Goal: Information Seeking & Learning: Learn about a topic

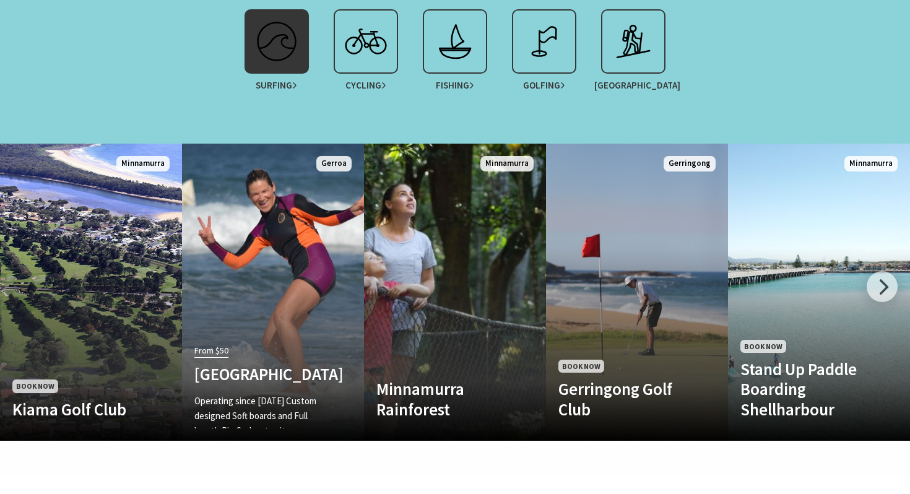
scroll to position [1167, 0]
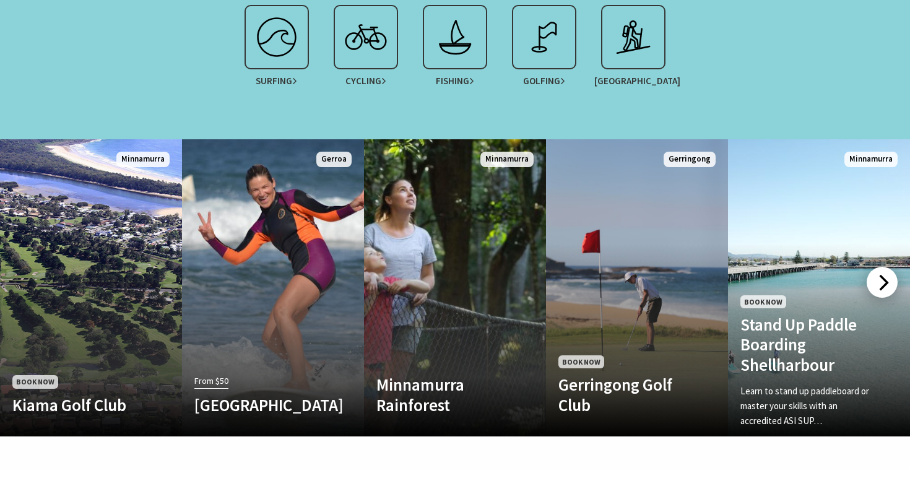
click at [874, 268] on div at bounding box center [882, 282] width 31 height 31
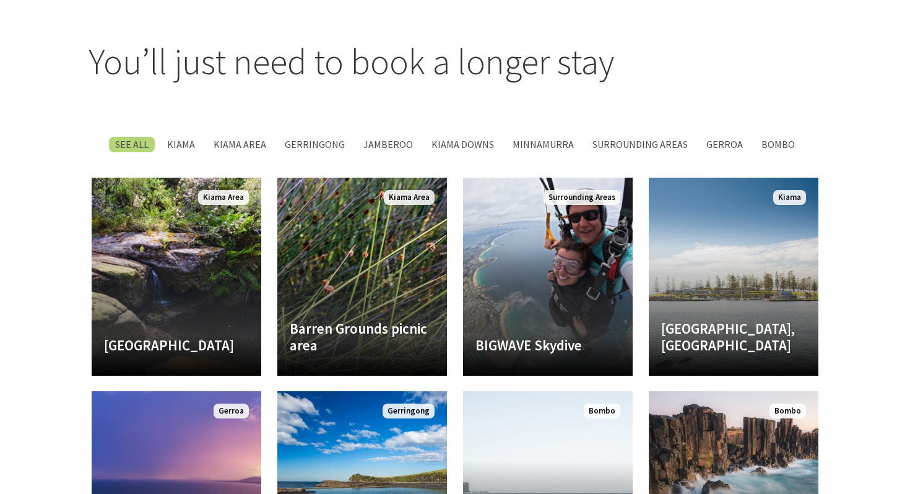
scroll to position [1633, 0]
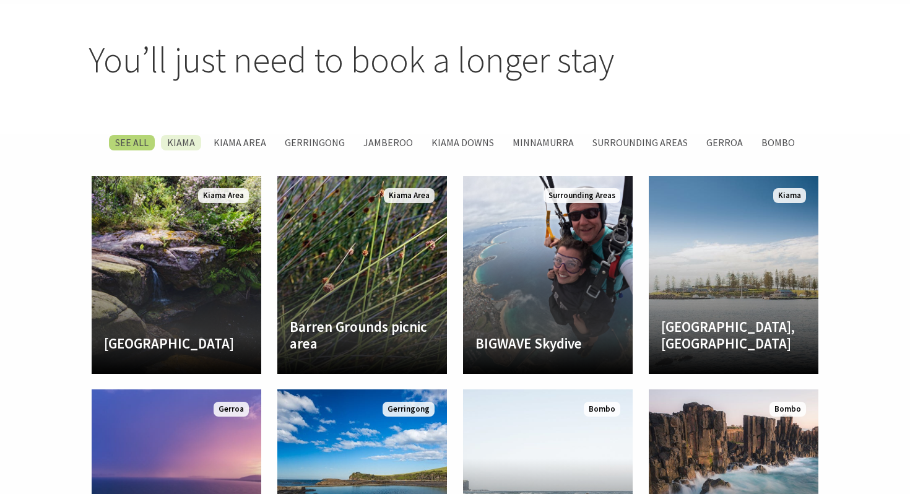
click at [189, 135] on label "Kiama" at bounding box center [181, 142] width 40 height 15
click at [0, 0] on input "Kiama" at bounding box center [0, 0] width 0 height 0
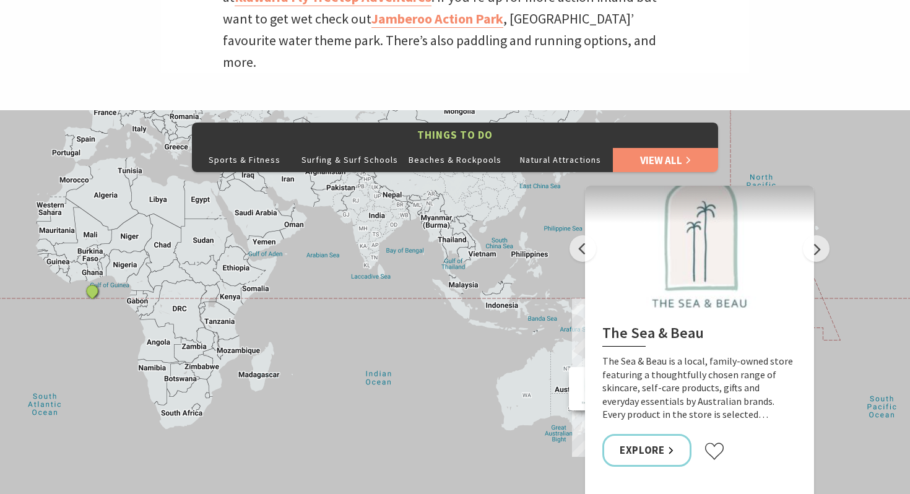
scroll to position [510, 0]
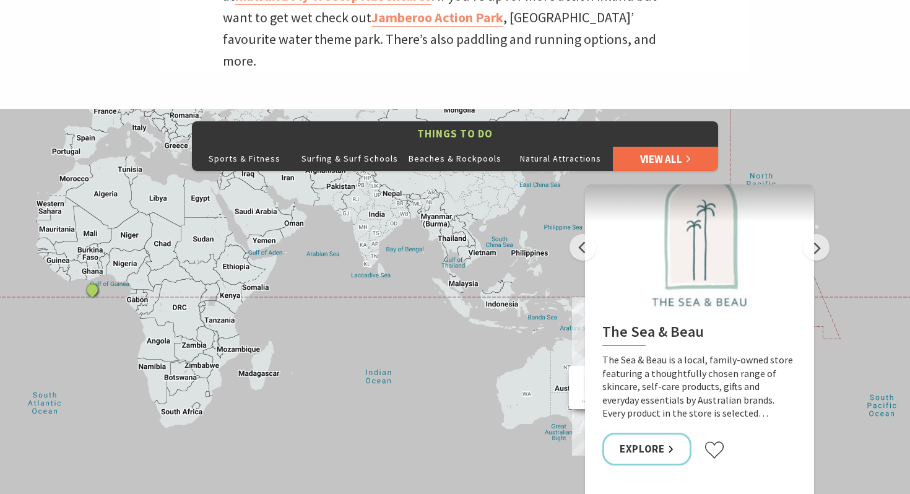
click at [677, 146] on link "View All" at bounding box center [665, 158] width 105 height 25
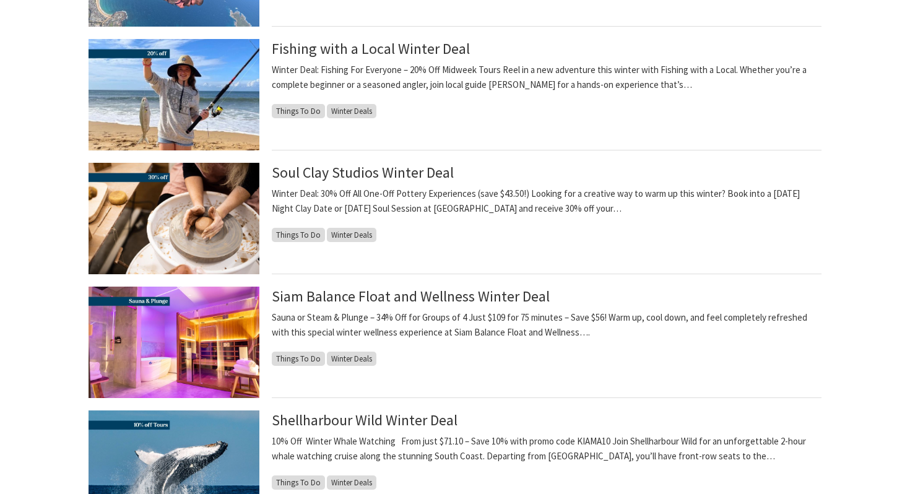
scroll to position [1052, 0]
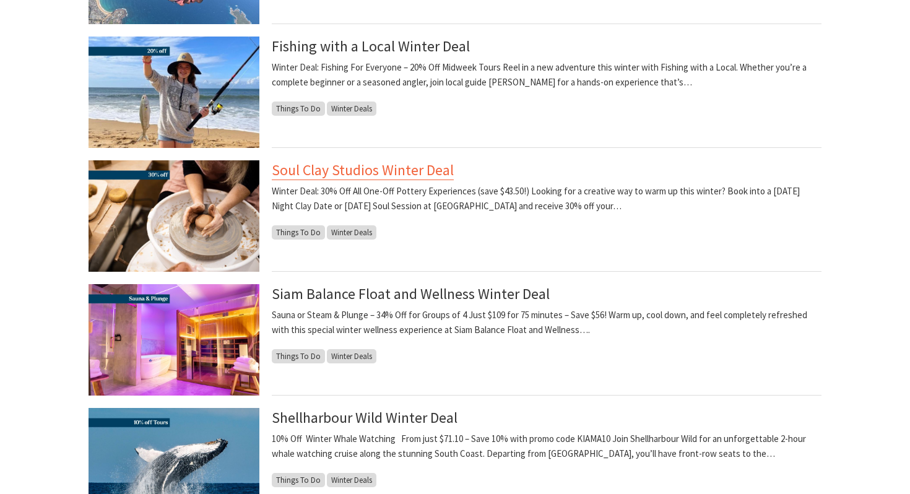
drag, startPoint x: 331, startPoint y: 175, endPoint x: 442, endPoint y: 184, distance: 111.8
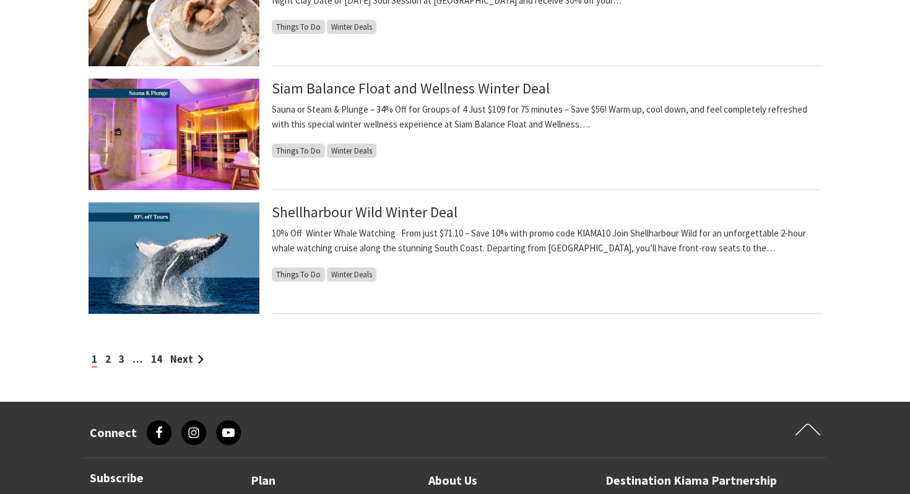
scroll to position [1259, 0]
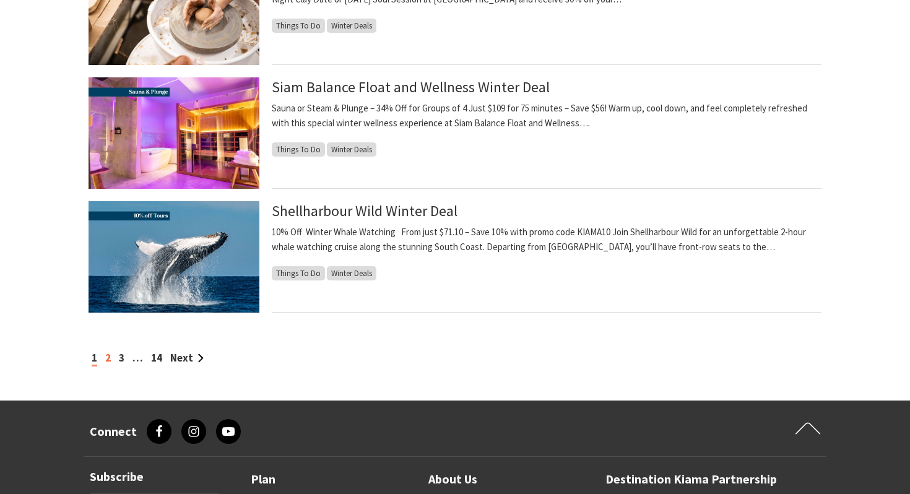
click at [108, 355] on link "2" at bounding box center [108, 358] width 6 height 14
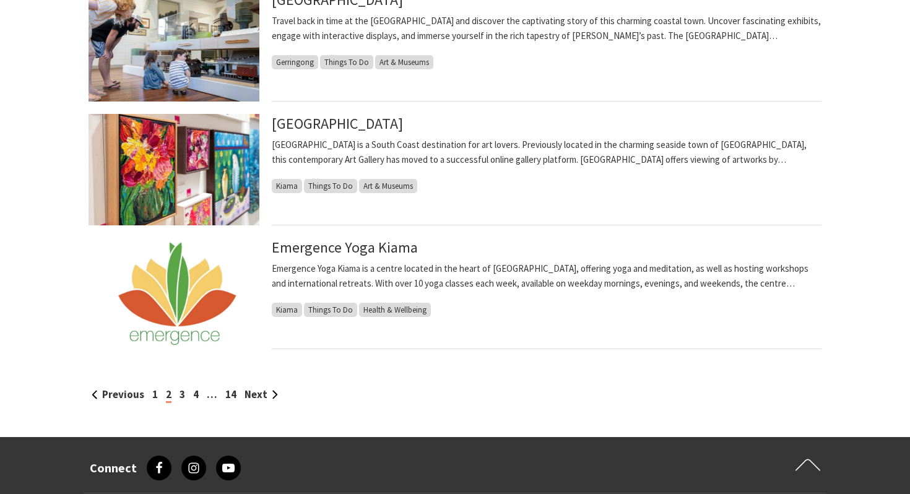
scroll to position [1284, 0]
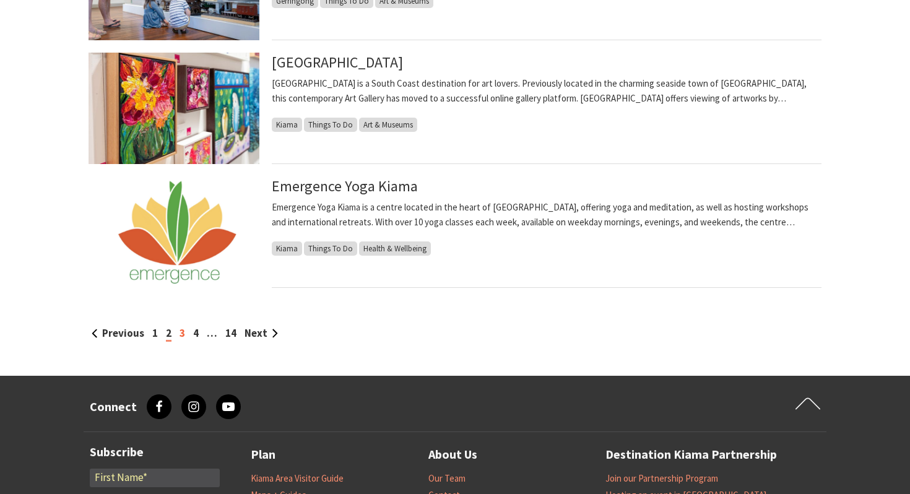
click at [183, 333] on link "3" at bounding box center [183, 333] width 6 height 14
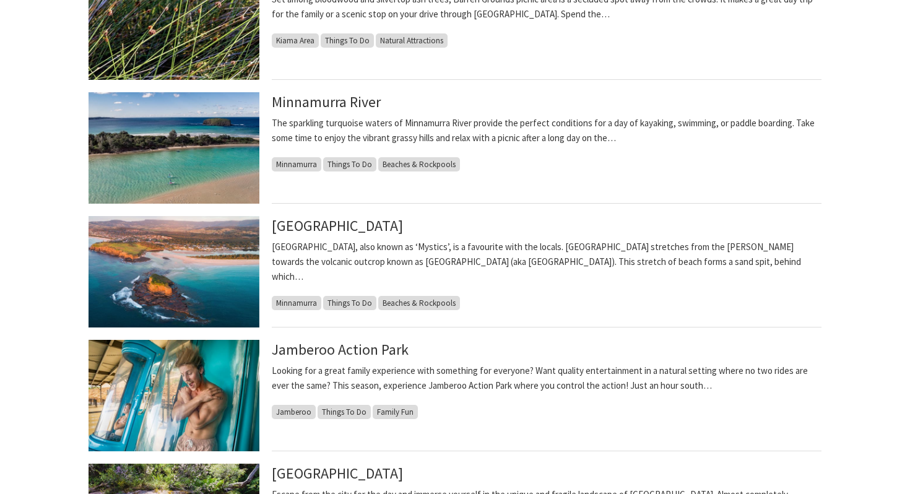
scroll to position [998, 0]
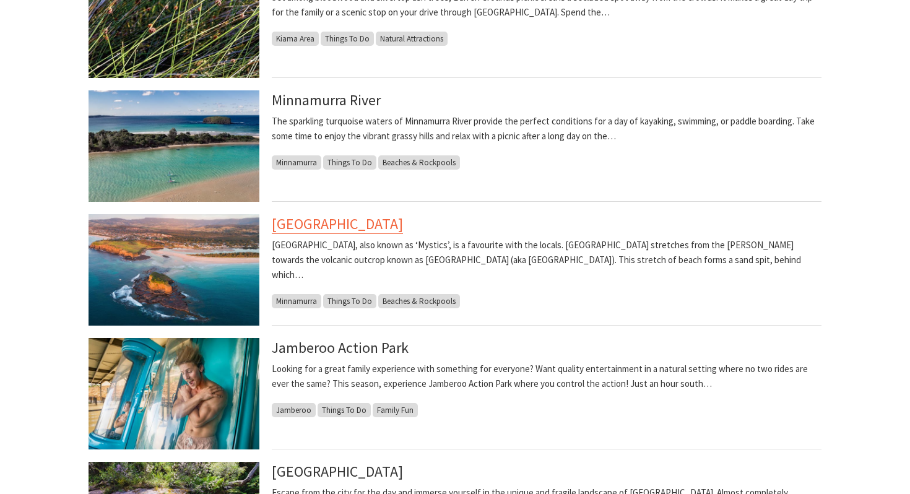
click at [357, 220] on link "[GEOGRAPHIC_DATA]" at bounding box center [337, 224] width 131 height 20
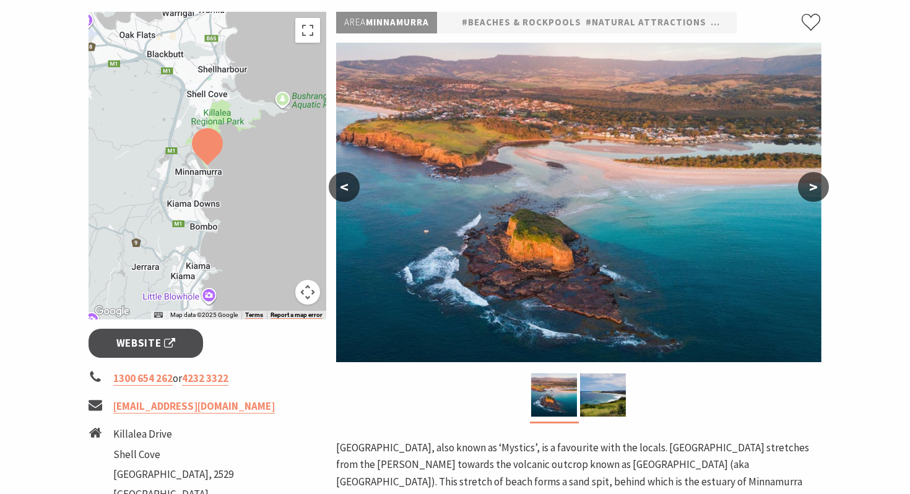
scroll to position [192, 0]
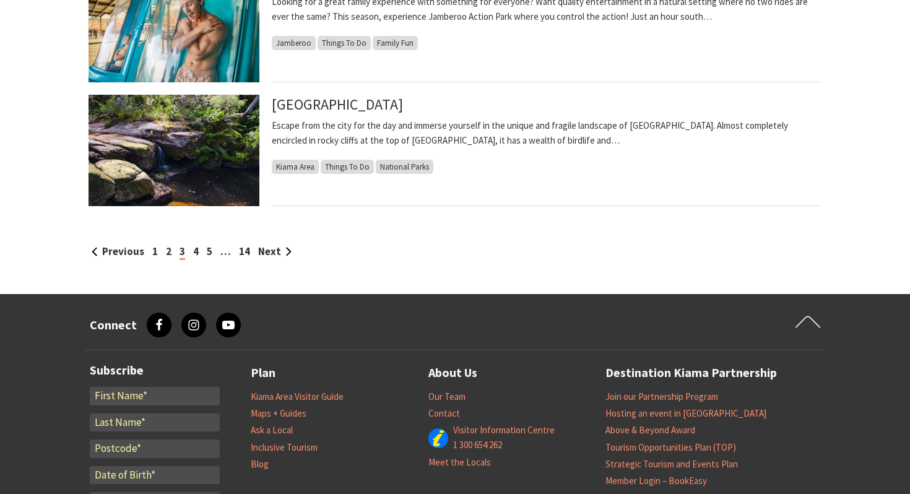
scroll to position [1372, 0]
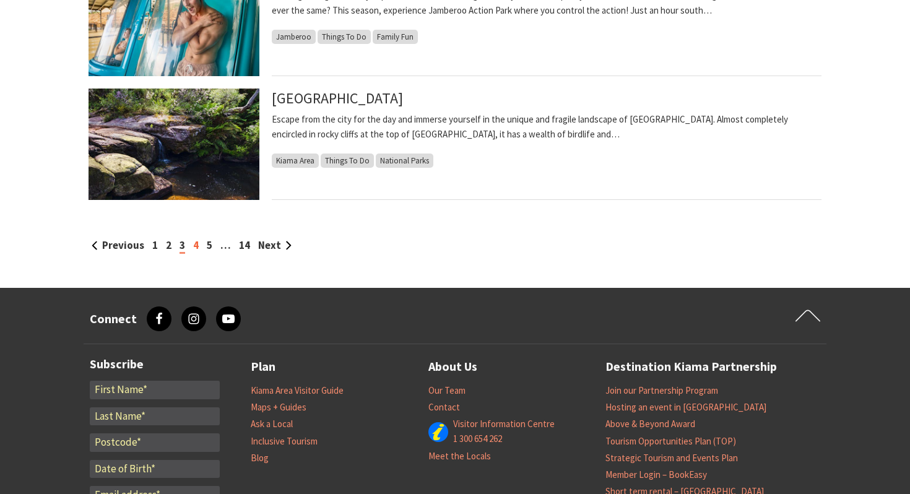
click at [194, 248] on link "4" at bounding box center [196, 245] width 6 height 14
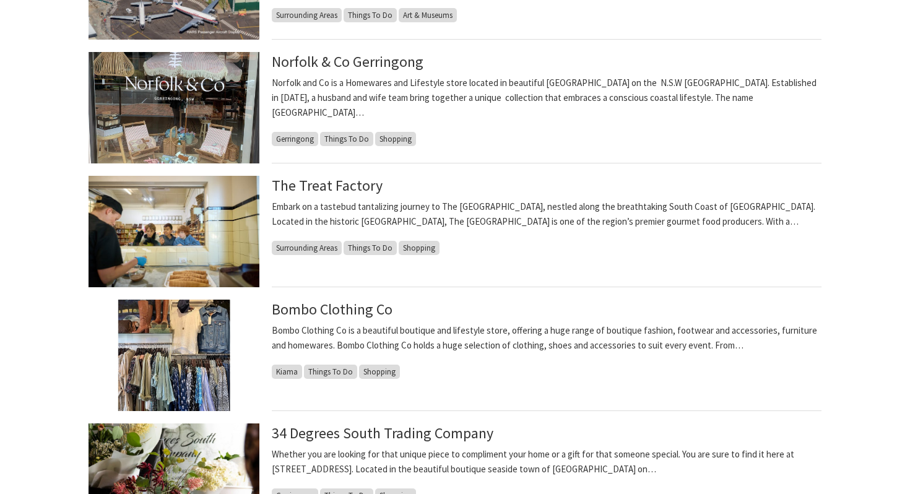
scroll to position [917, 0]
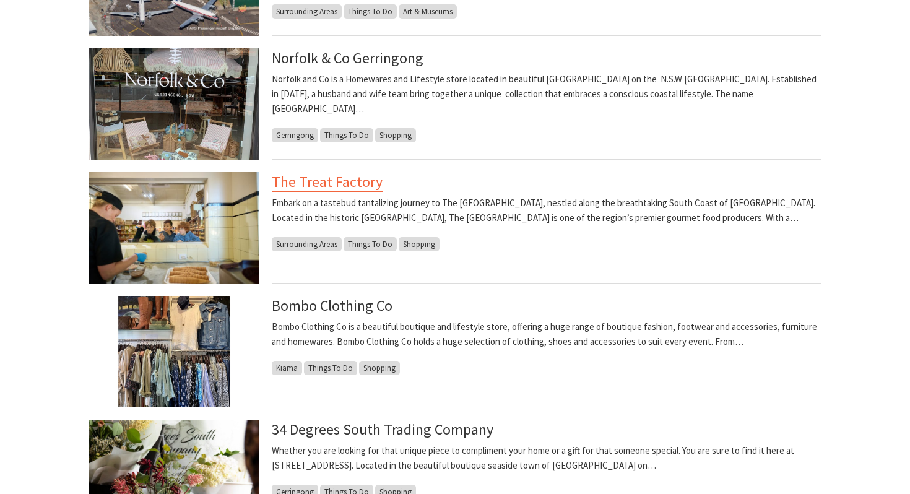
click at [342, 184] on link "The Treat Factory" at bounding box center [327, 182] width 111 height 20
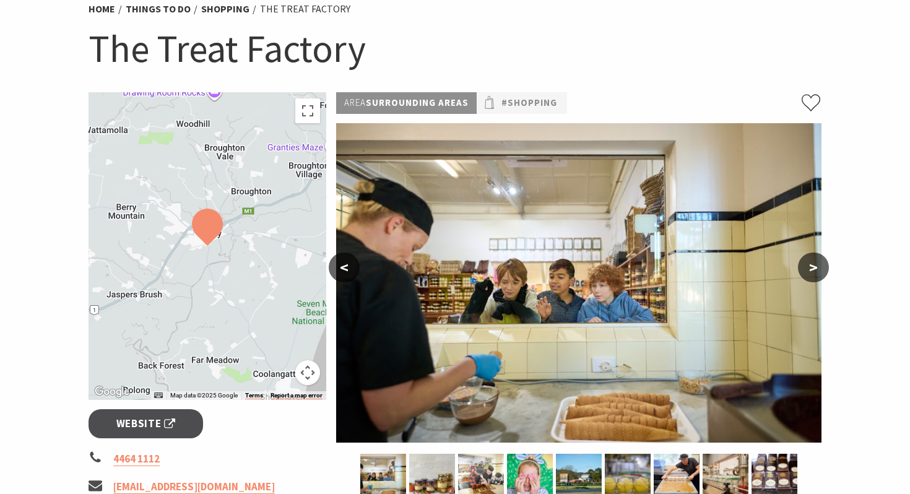
scroll to position [111, 0]
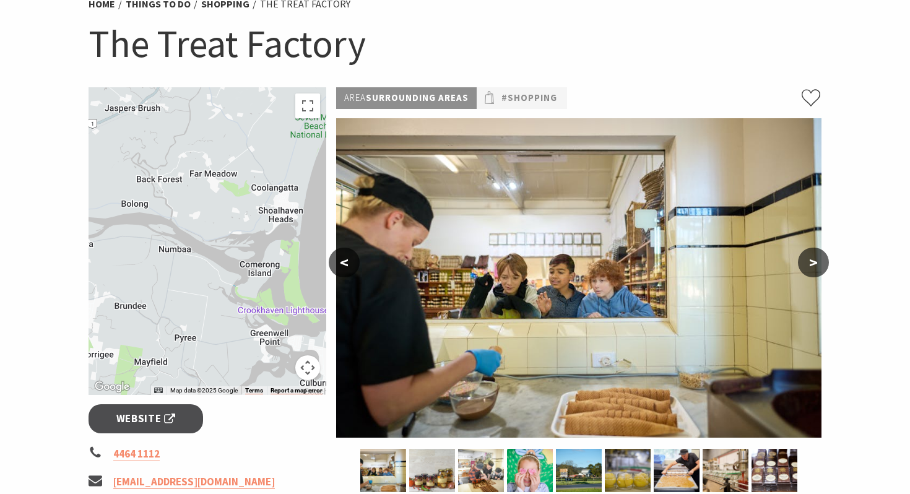
drag, startPoint x: 228, startPoint y: 237, endPoint x: 241, endPoint y: 43, distance: 194.8
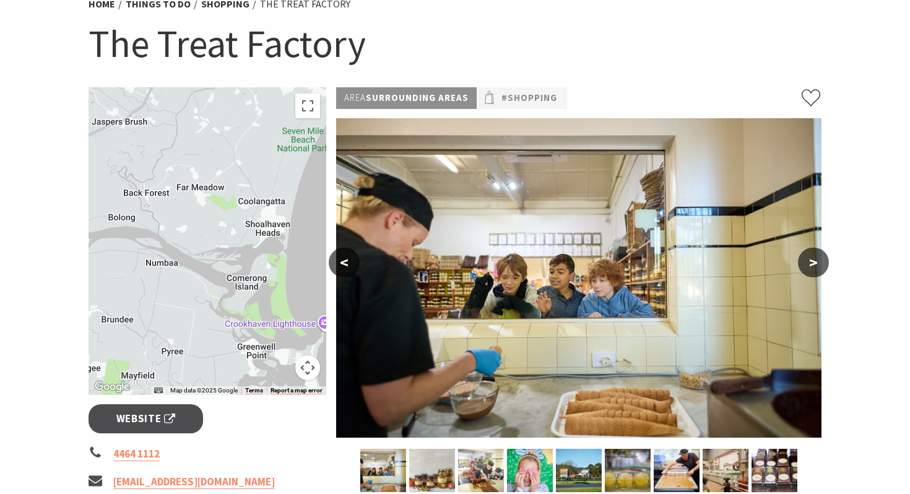
drag, startPoint x: 215, startPoint y: 306, endPoint x: 172, endPoint y: 493, distance: 191.8
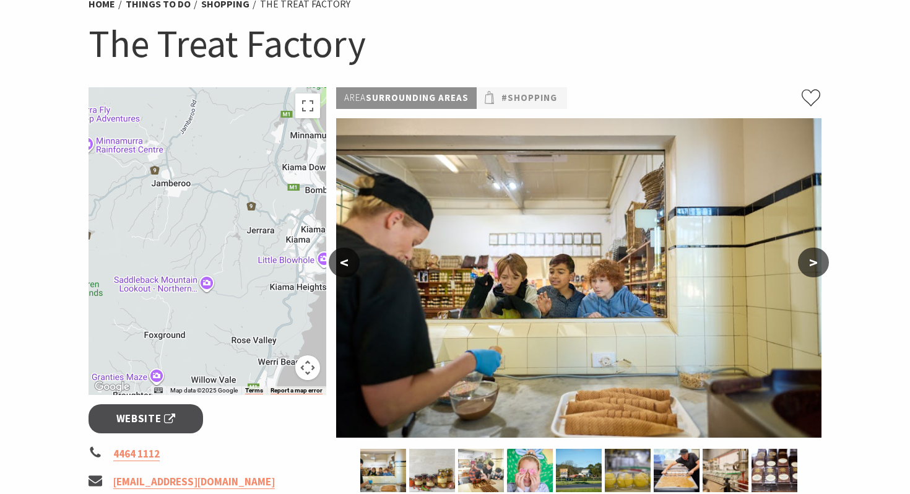
drag, startPoint x: 219, startPoint y: 317, endPoint x: 90, endPoint y: 493, distance: 218.4
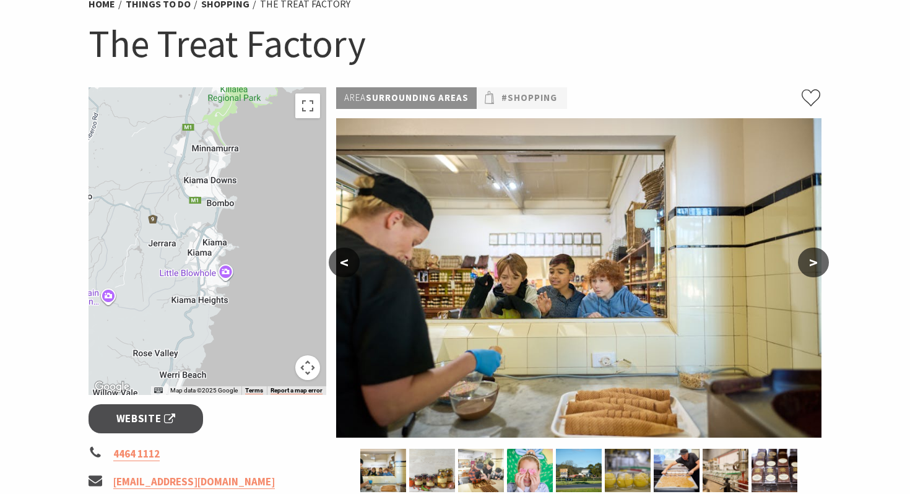
drag, startPoint x: 217, startPoint y: 267, endPoint x: 270, endPoint y: 189, distance: 94.9
click at [277, 182] on div at bounding box center [208, 241] width 238 height 308
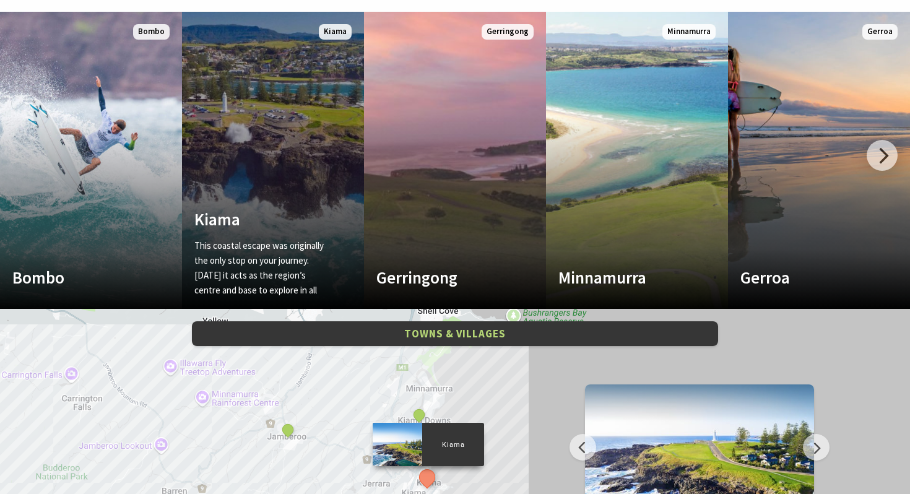
scroll to position [350, 907]
click at [279, 168] on link "Kiama This coastal escape was originally the only stop on your journey. Today i…" at bounding box center [273, 160] width 182 height 297
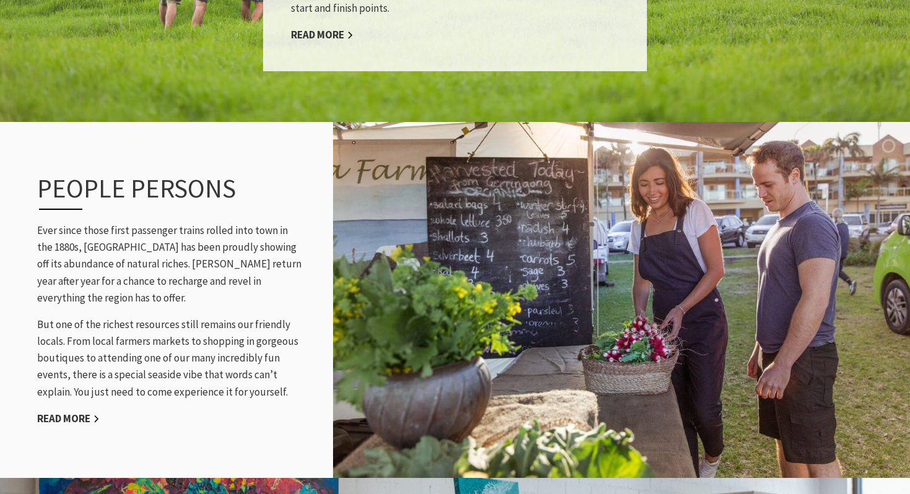
scroll to position [1405, 0]
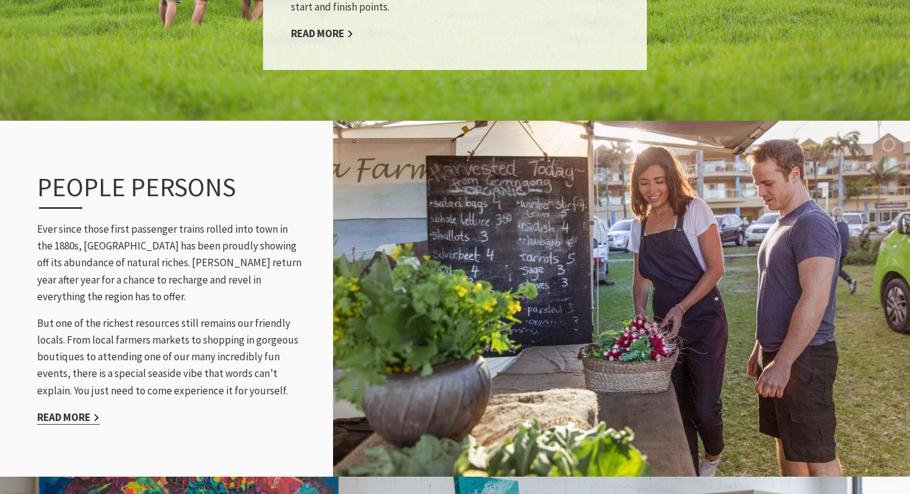
click at [82, 410] on link "Read More" at bounding box center [68, 417] width 63 height 14
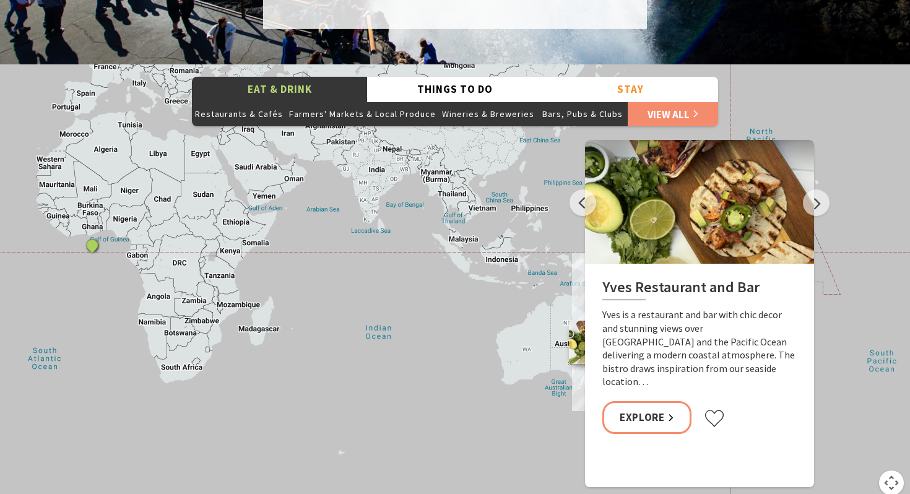
scroll to position [2006, 0]
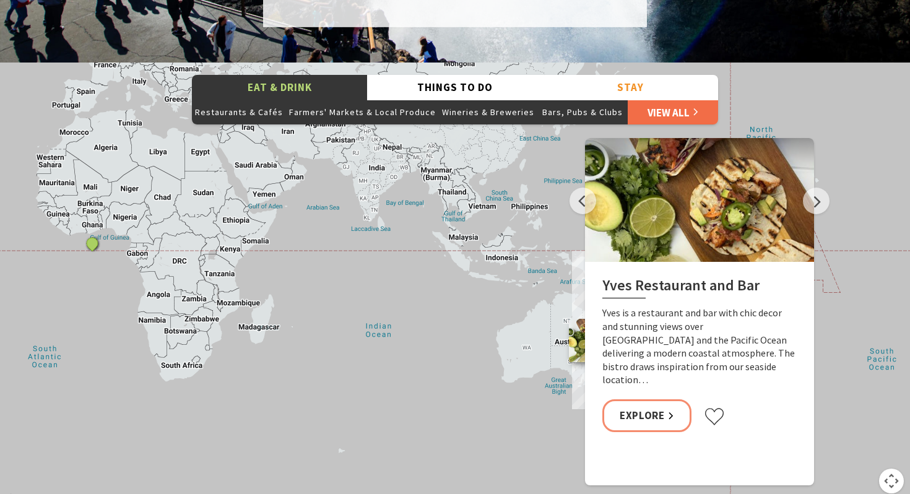
click at [677, 111] on link "View All" at bounding box center [673, 112] width 90 height 25
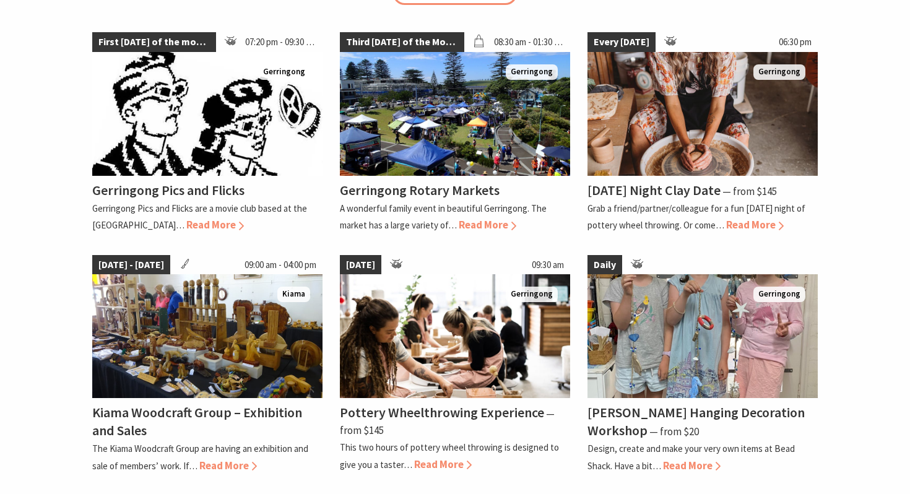
scroll to position [2644, 0]
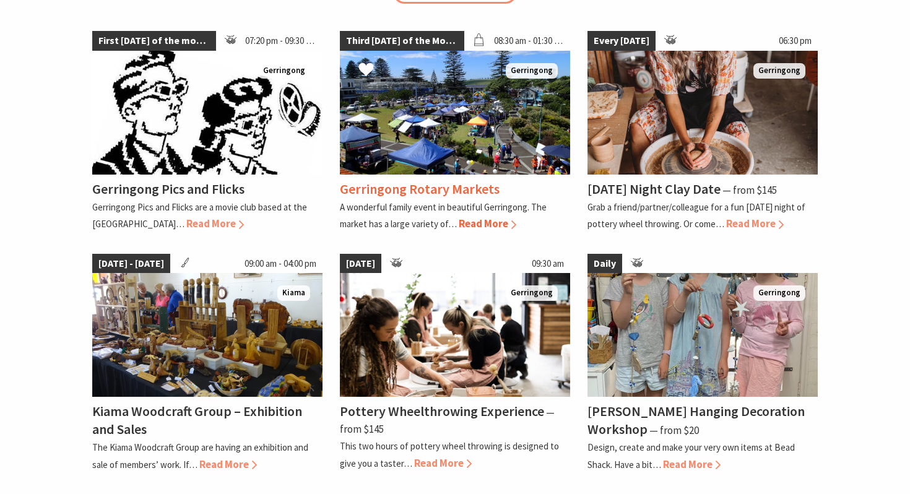
click at [487, 227] on span "Read More" at bounding box center [488, 224] width 58 height 14
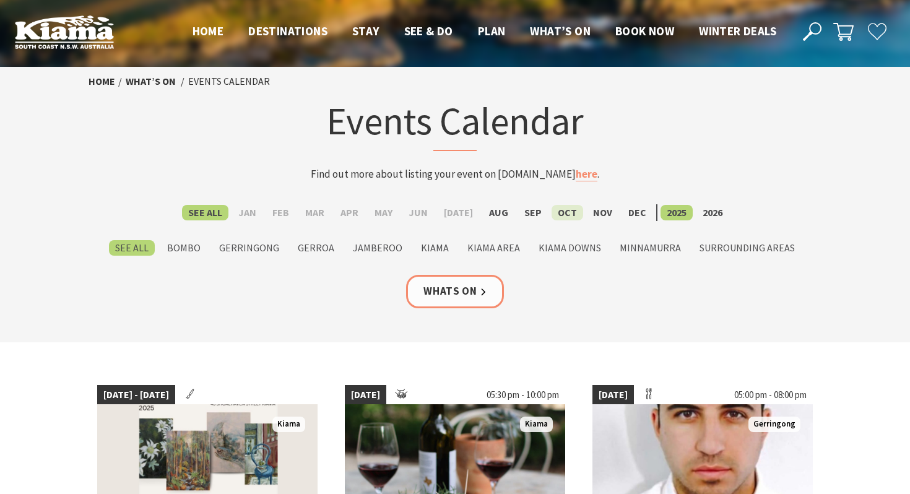
click at [555, 210] on label "Oct" at bounding box center [568, 212] width 32 height 15
click at [0, 0] on input "Oct" at bounding box center [0, 0] width 0 height 0
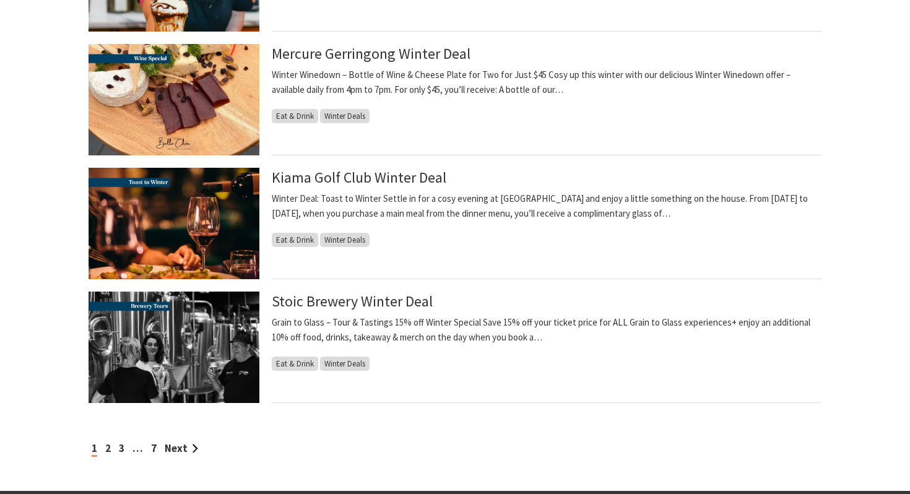
scroll to position [1150, 0]
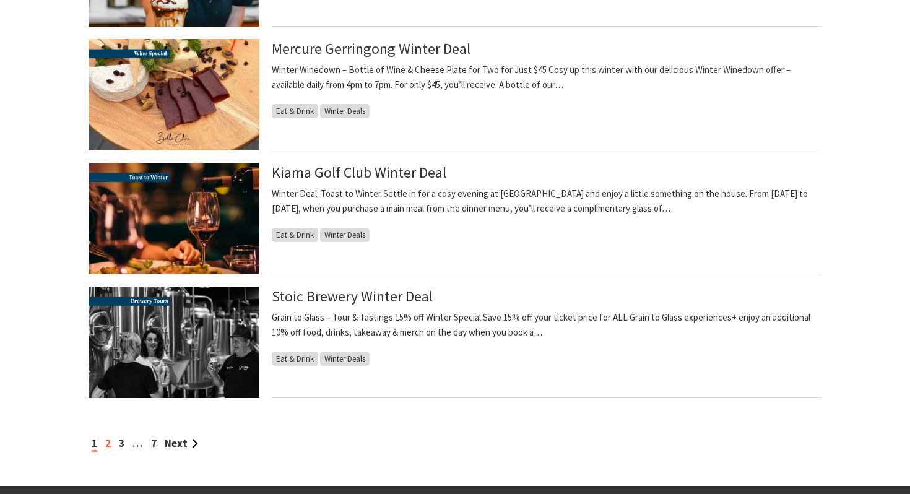
click at [108, 443] on link "2" at bounding box center [108, 443] width 6 height 14
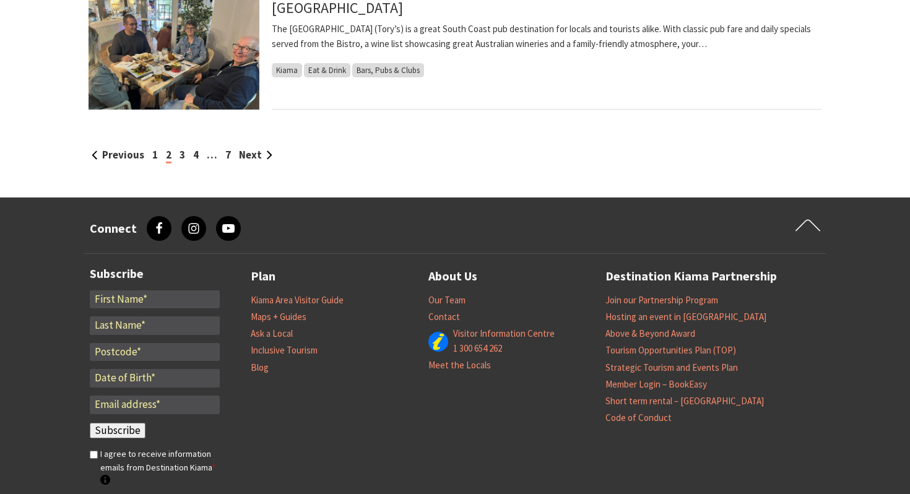
scroll to position [1444, 0]
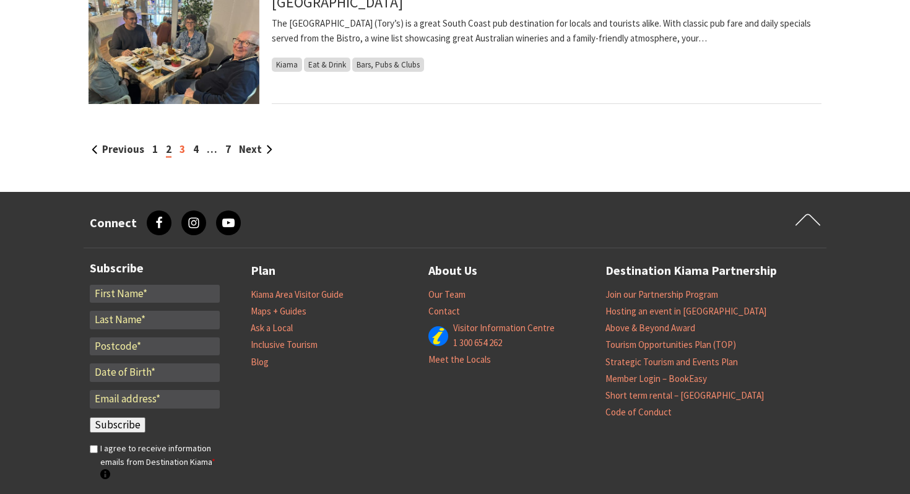
click at [181, 147] on link "3" at bounding box center [183, 149] width 6 height 14
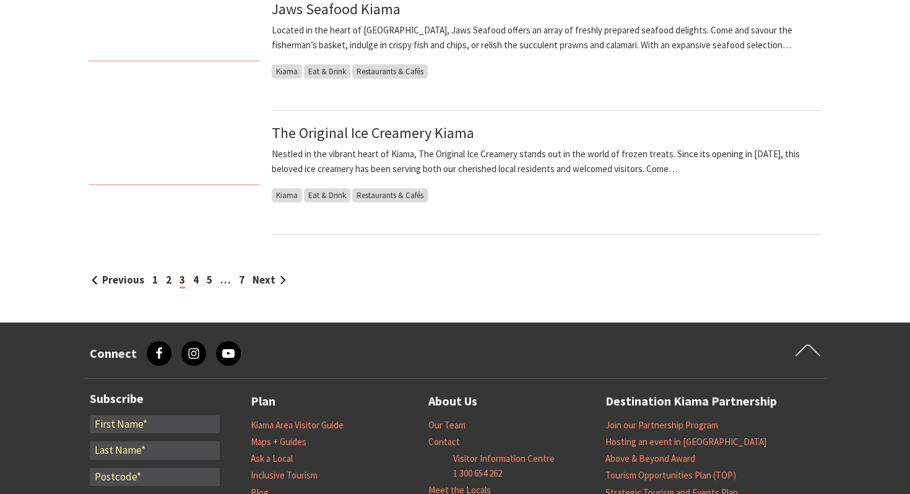
scroll to position [1321, 0]
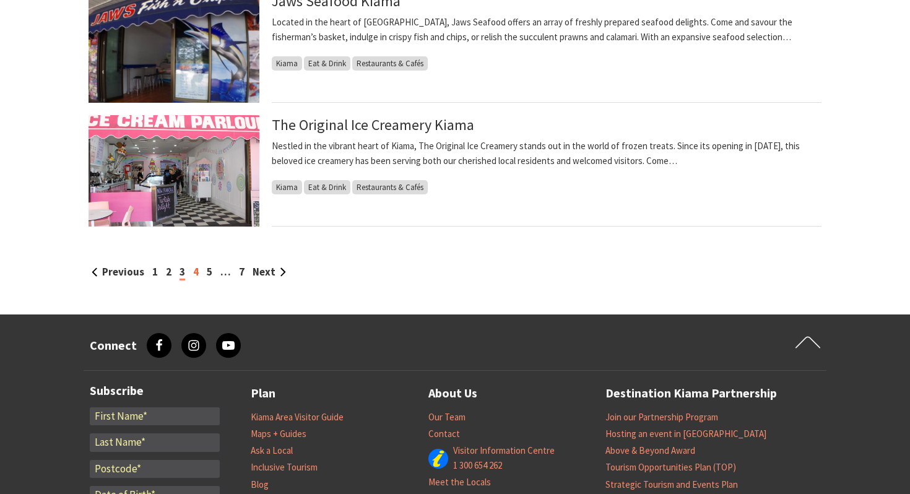
click at [194, 274] on link "4" at bounding box center [196, 272] width 6 height 14
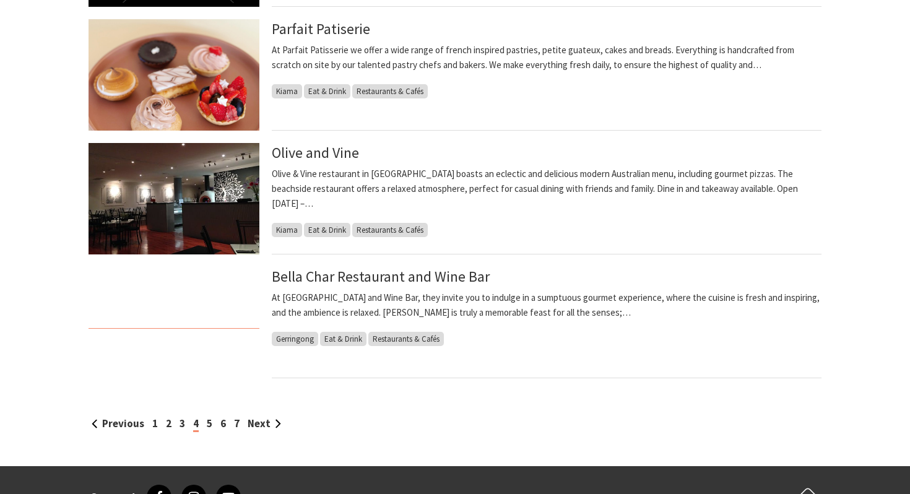
scroll to position [1178, 0]
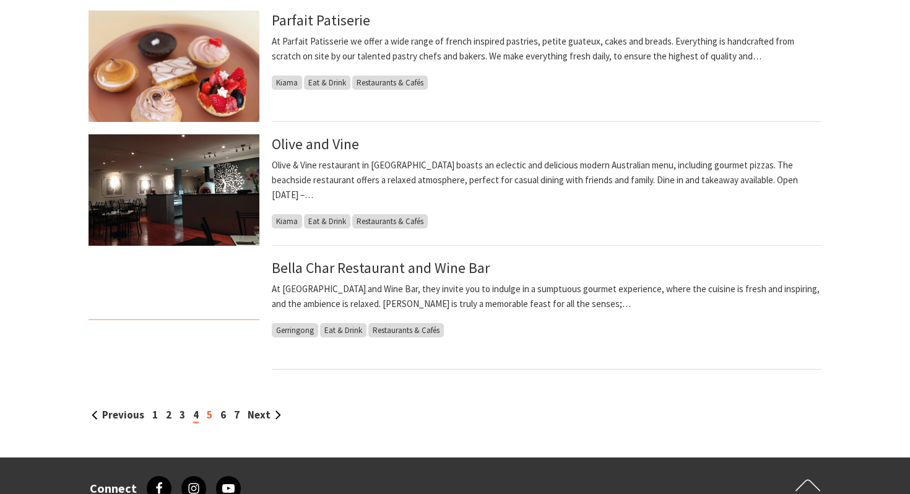
click at [209, 415] on link "5" at bounding box center [210, 415] width 6 height 14
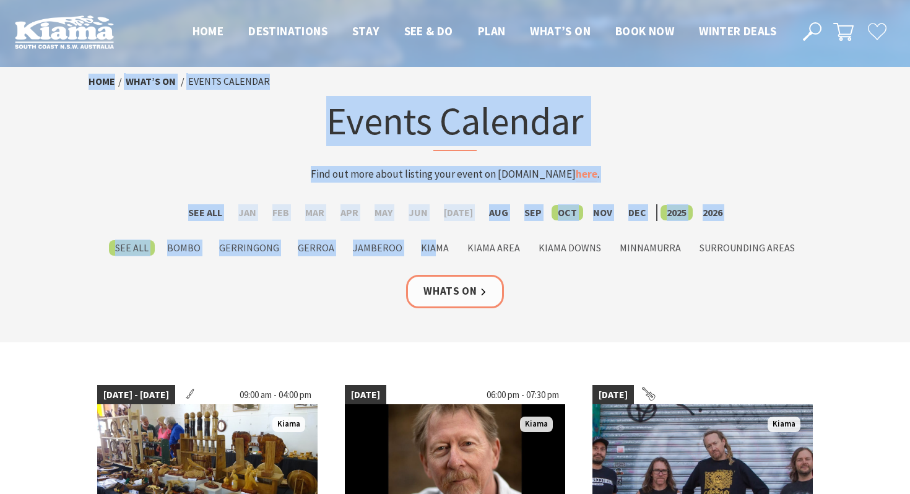
drag, startPoint x: 438, startPoint y: 175, endPoint x: 870, endPoint y: -71, distance: 497.1
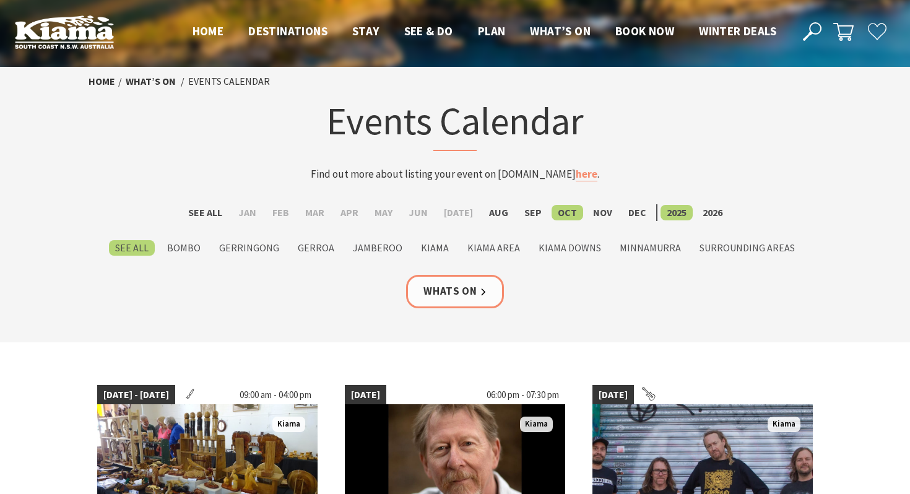
click at [838, 164] on section "Home What’s On Events Calendar Events Calendar Find out more about listing your…" at bounding box center [455, 204] width 910 height 275
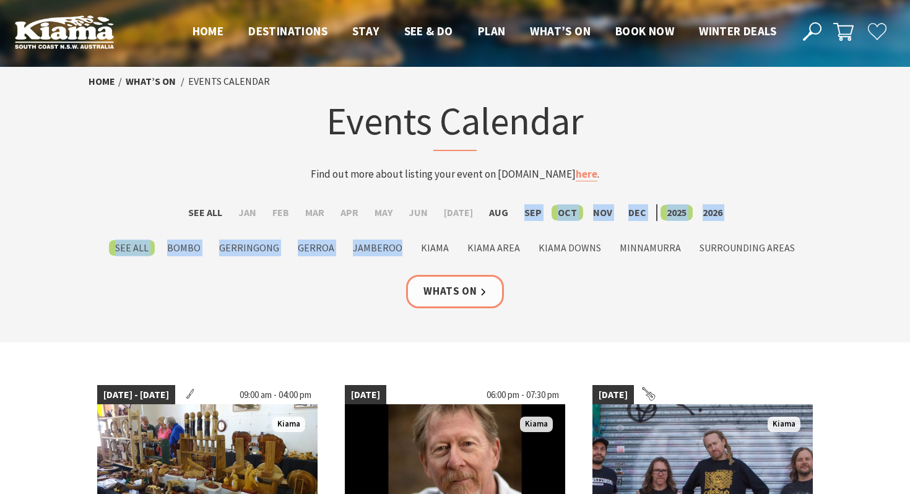
drag, startPoint x: 418, startPoint y: 254, endPoint x: 507, endPoint y: 212, distance: 98.6
click at [507, 212] on form "See All Jan Feb Mar Apr May Jun [DATE] Aug Sep Oct Nov [DATE] 2026 See All Bomb…" at bounding box center [455, 230] width 733 height 52
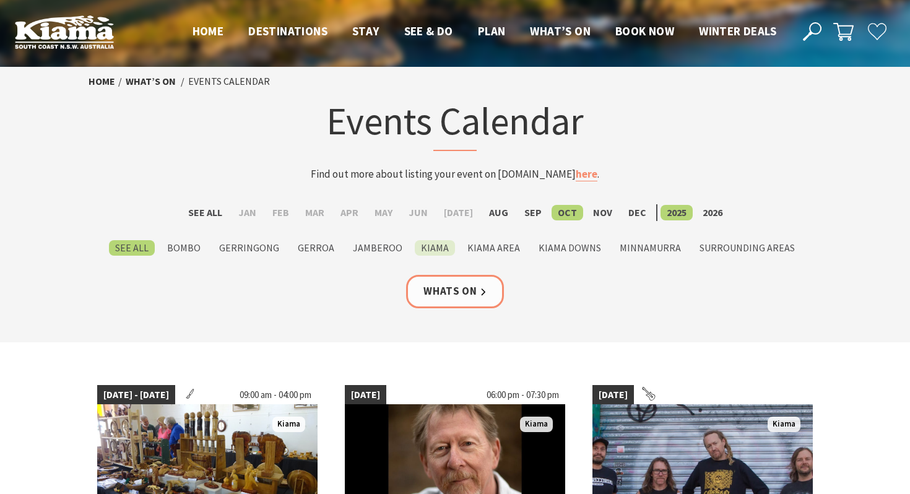
click at [442, 248] on label "Kiama" at bounding box center [435, 247] width 40 height 15
click at [0, 0] on input "Kiama" at bounding box center [0, 0] width 0 height 0
click at [568, 251] on label "Kiama Downs" at bounding box center [569, 247] width 75 height 15
click at [0, 0] on input "Kiama Downs" at bounding box center [0, 0] width 0 height 0
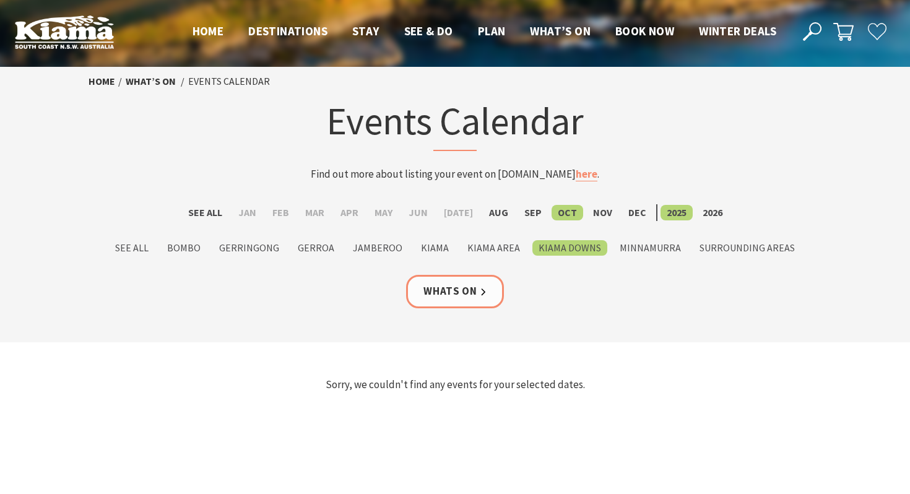
click at [430, 252] on label "Kiama" at bounding box center [435, 247] width 40 height 15
click at [0, 0] on input "Kiama" at bounding box center [0, 0] width 0 height 0
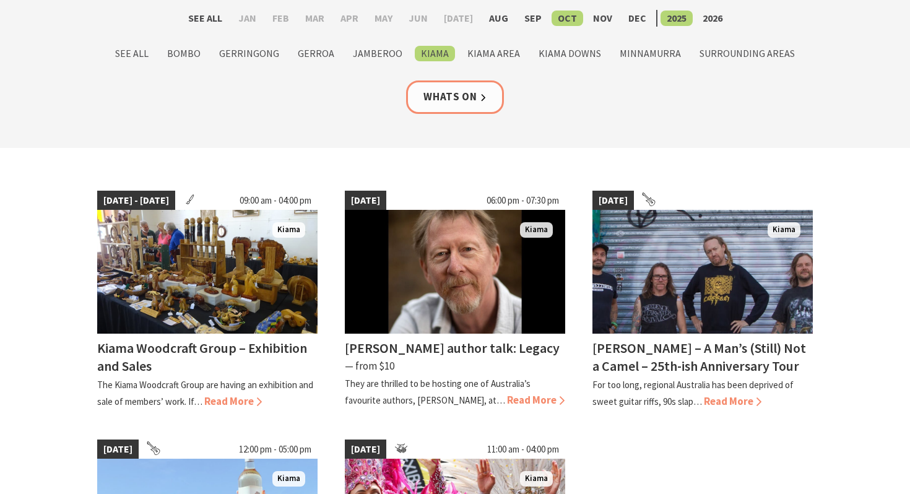
scroll to position [142, 0]
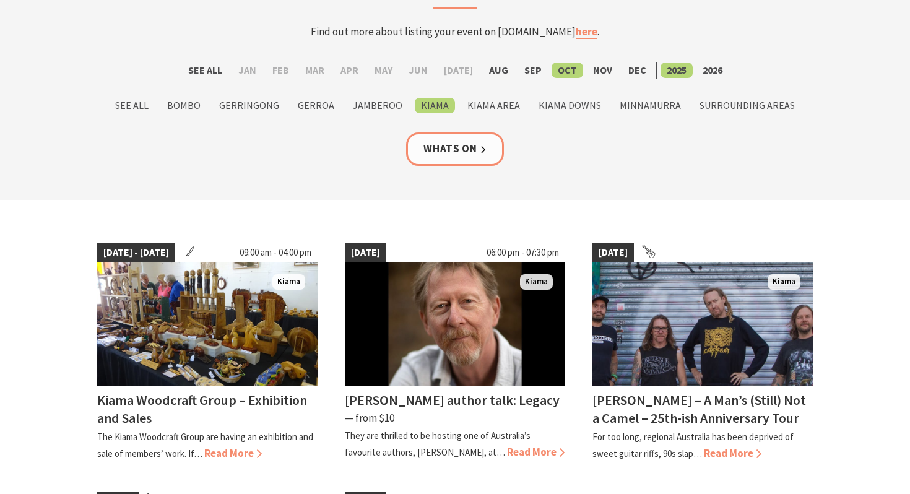
click at [491, 97] on li "Kiama Area" at bounding box center [493, 105] width 65 height 17
click at [490, 118] on div "See All Jan Feb Mar Apr May Jun Jul Aug Sep Oct Nov Dec 2025 2026 See All Bombo…" at bounding box center [455, 97] width 743 height 71
click at [490, 115] on div "See All Jan Feb Mar Apr May Jun Jul Aug Sep Oct Nov Dec 2025 2026 See All Bombo…" at bounding box center [455, 97] width 743 height 71
click at [487, 111] on label "Kiama Area" at bounding box center [493, 105] width 65 height 15
click at [0, 0] on input "Kiama Area" at bounding box center [0, 0] width 0 height 0
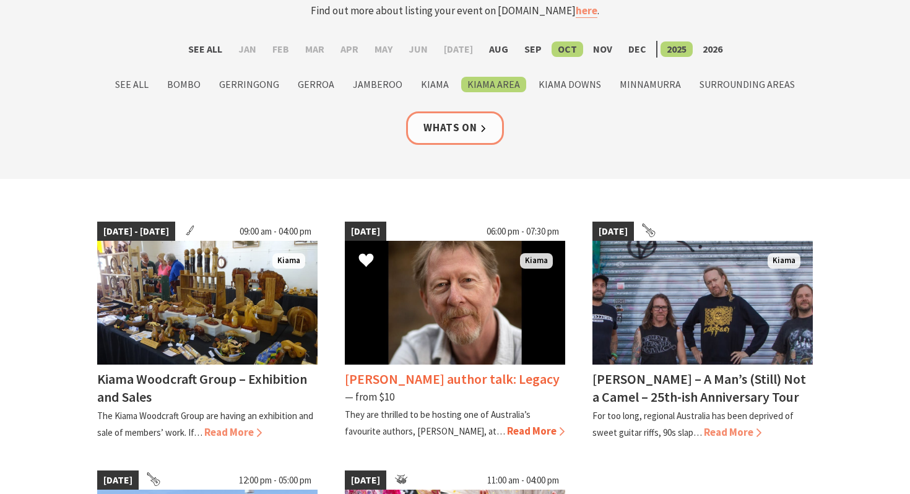
scroll to position [171, 0]
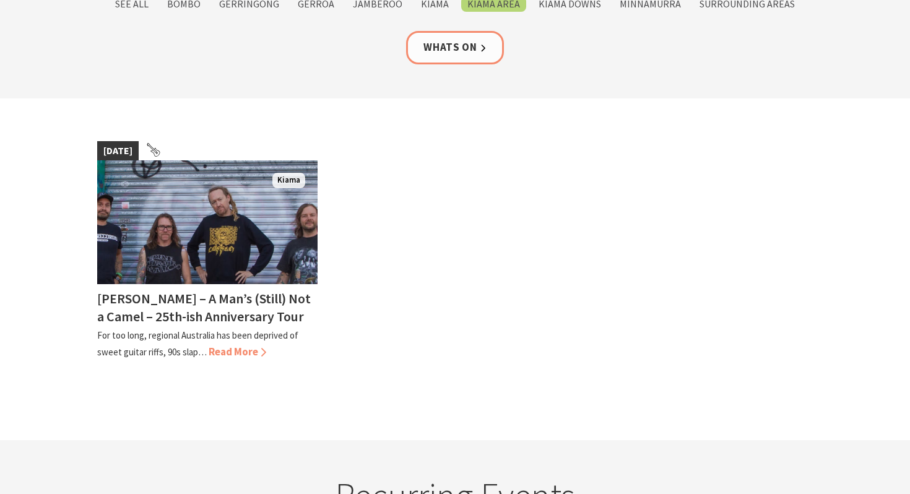
scroll to position [93, 0]
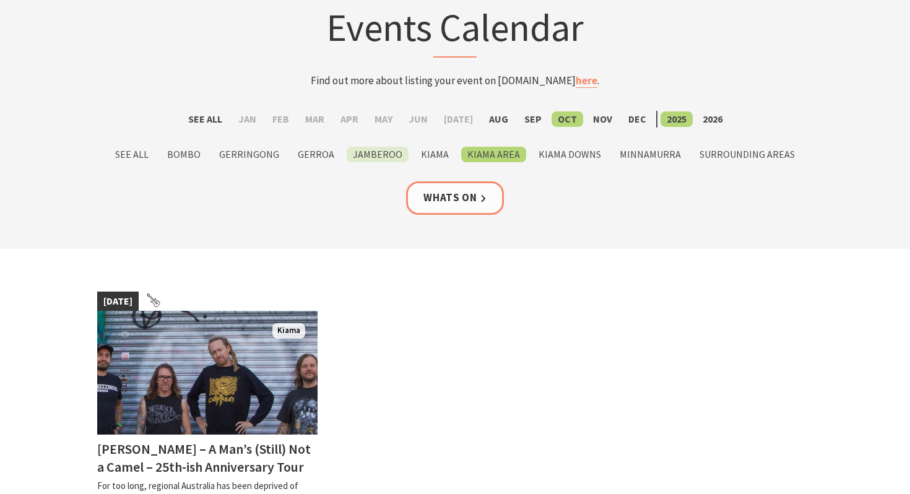
click at [384, 155] on label "Jamberoo" at bounding box center [378, 154] width 62 height 15
click at [0, 0] on input "Jamberoo" at bounding box center [0, 0] width 0 height 0
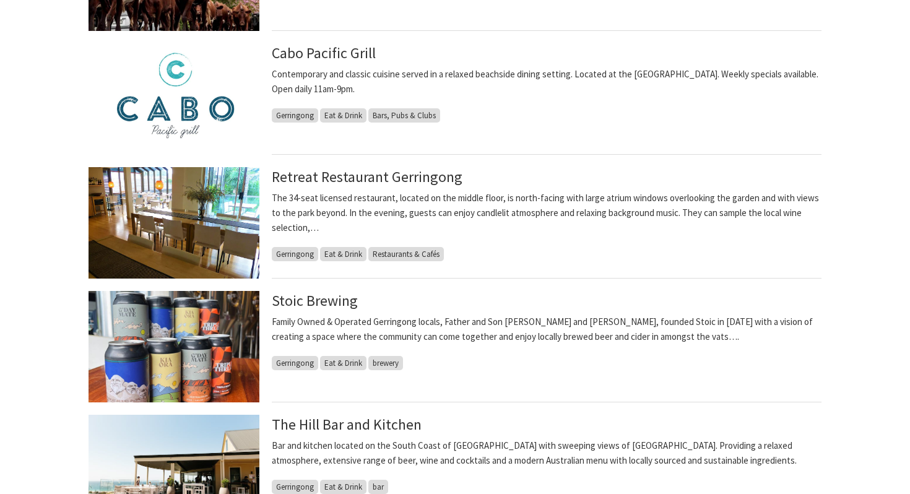
scroll to position [655, 0]
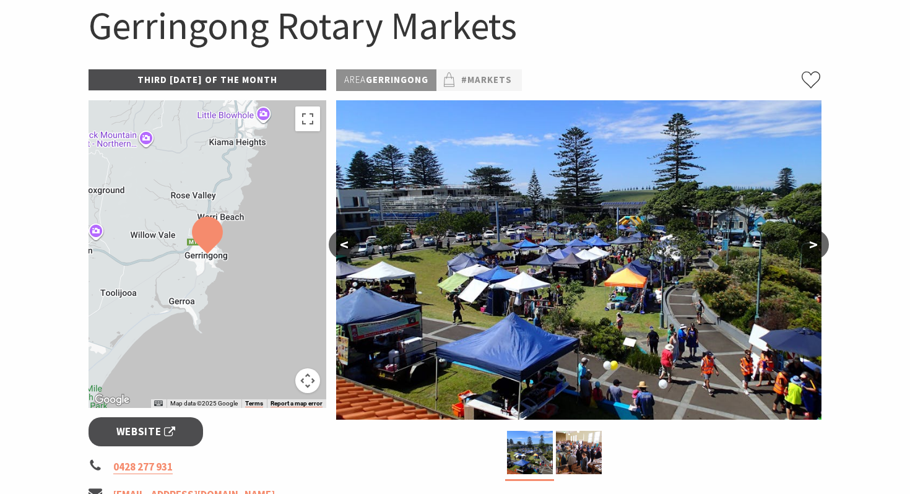
scroll to position [130, 0]
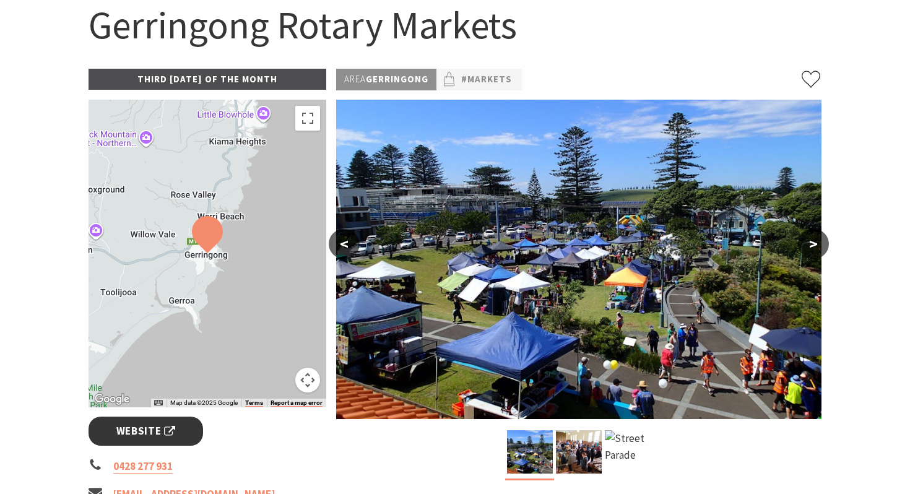
click at [171, 438] on span "Website" at bounding box center [145, 431] width 59 height 17
